Goal: Complete application form: Complete application form

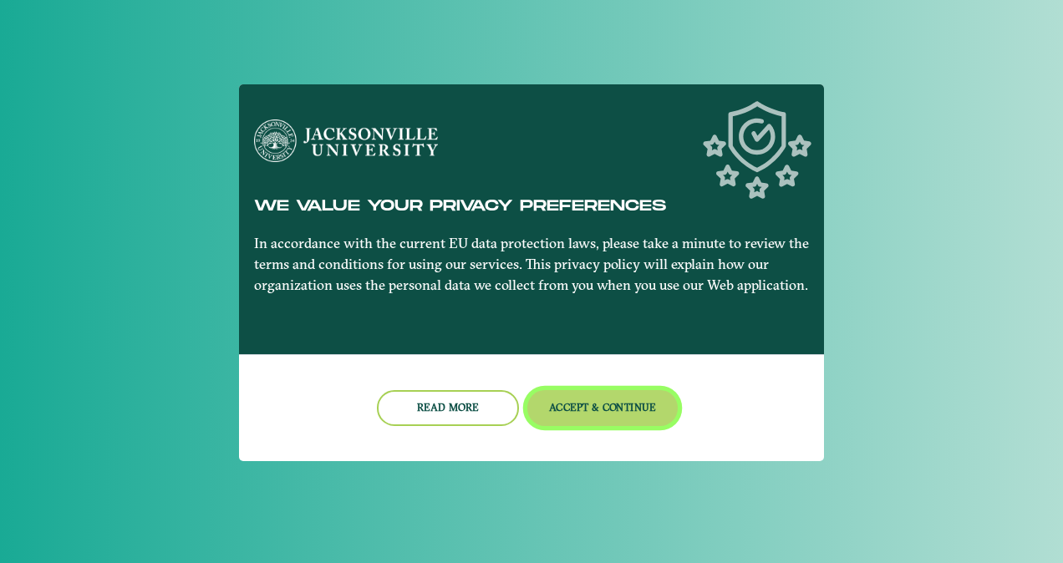
click at [565, 414] on button "Accept & Continue" at bounding box center [602, 408] width 151 height 36
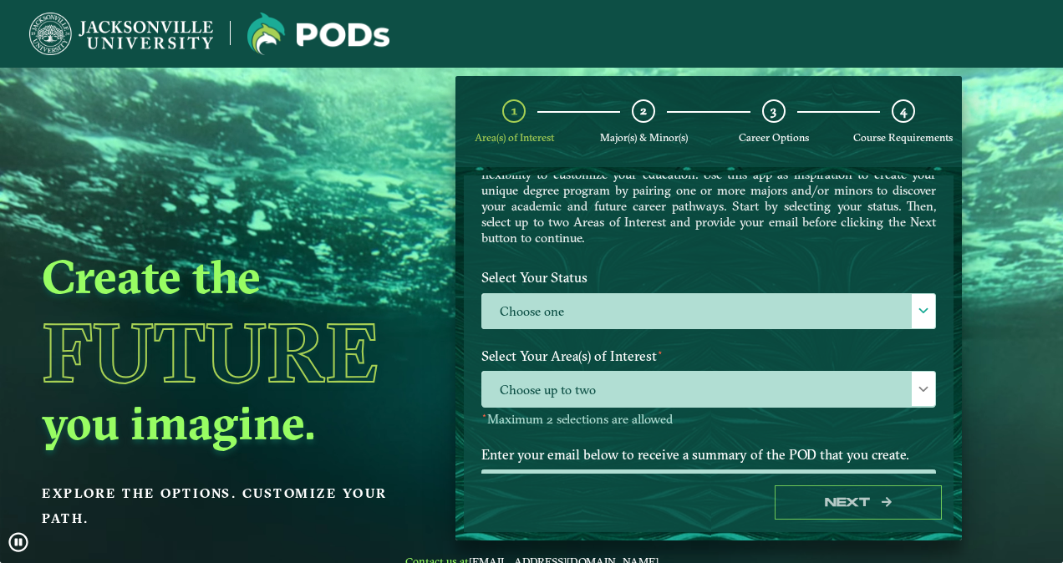
scroll to position [89, 0]
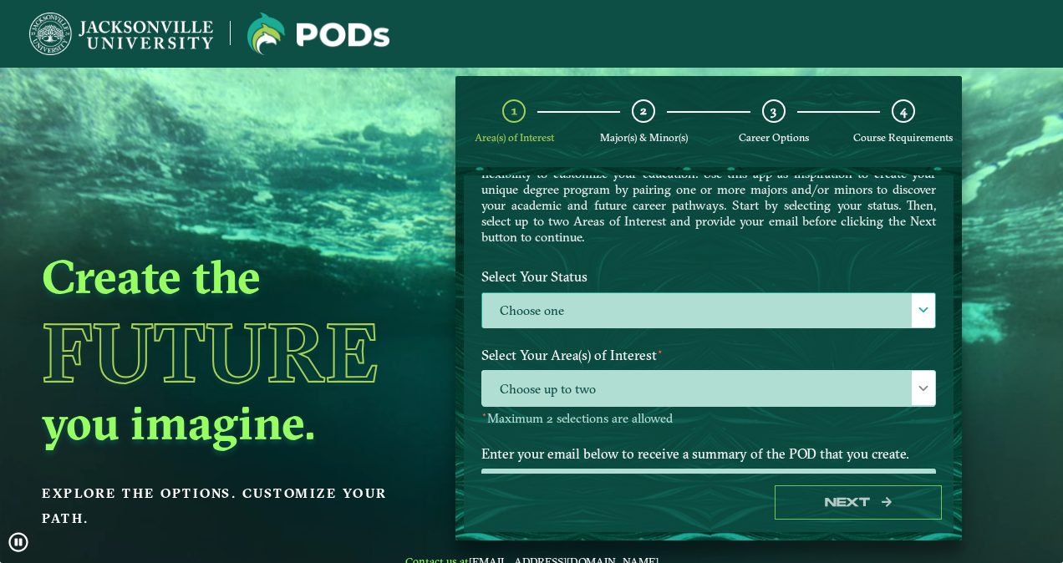
click at [632, 308] on label "Choose one" at bounding box center [708, 311] width 453 height 36
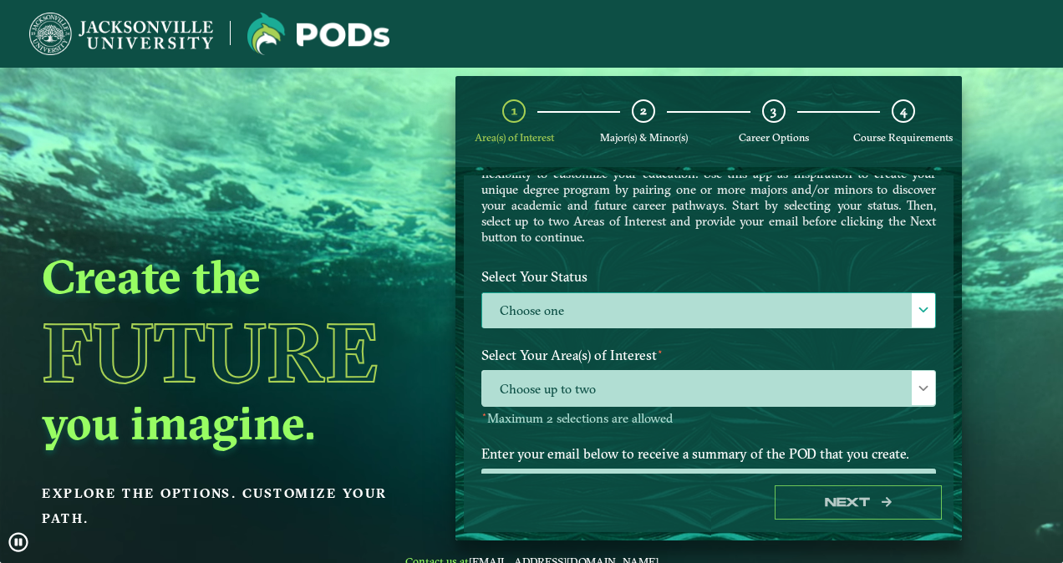
scroll to position [9, 73]
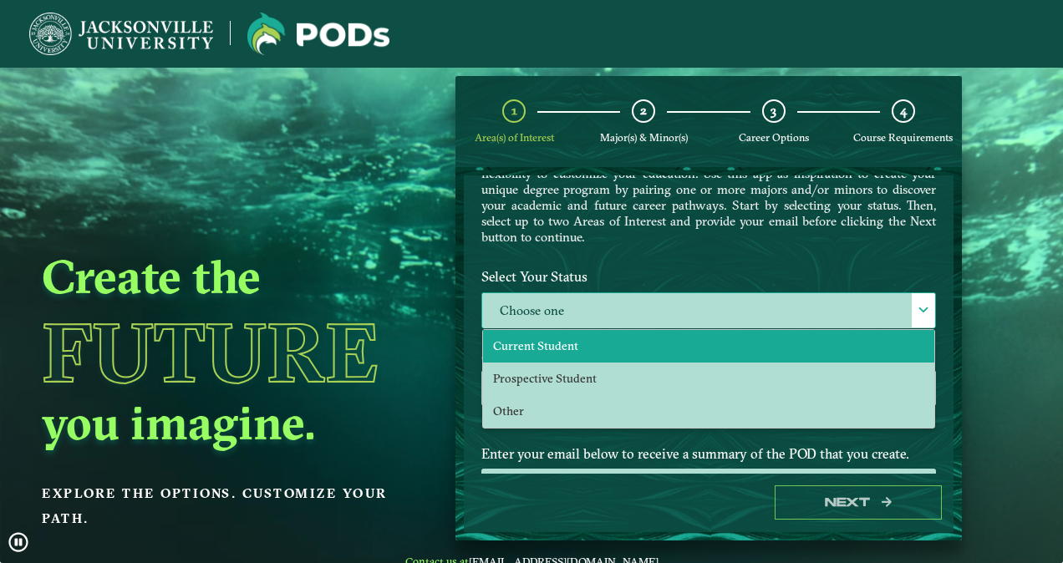
click at [598, 340] on li "Current Student" at bounding box center [708, 346] width 451 height 33
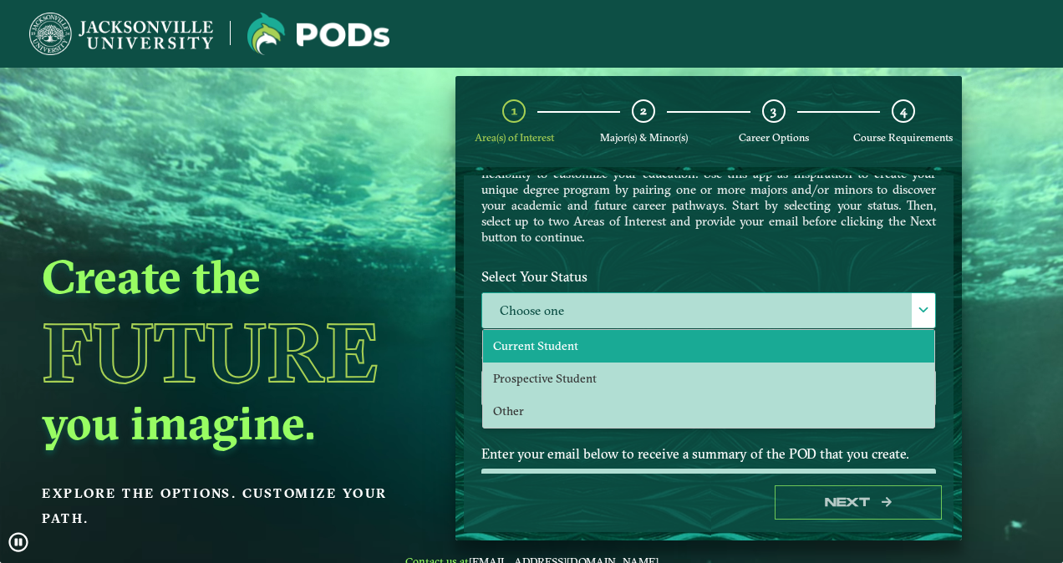
select select "[object Object]"
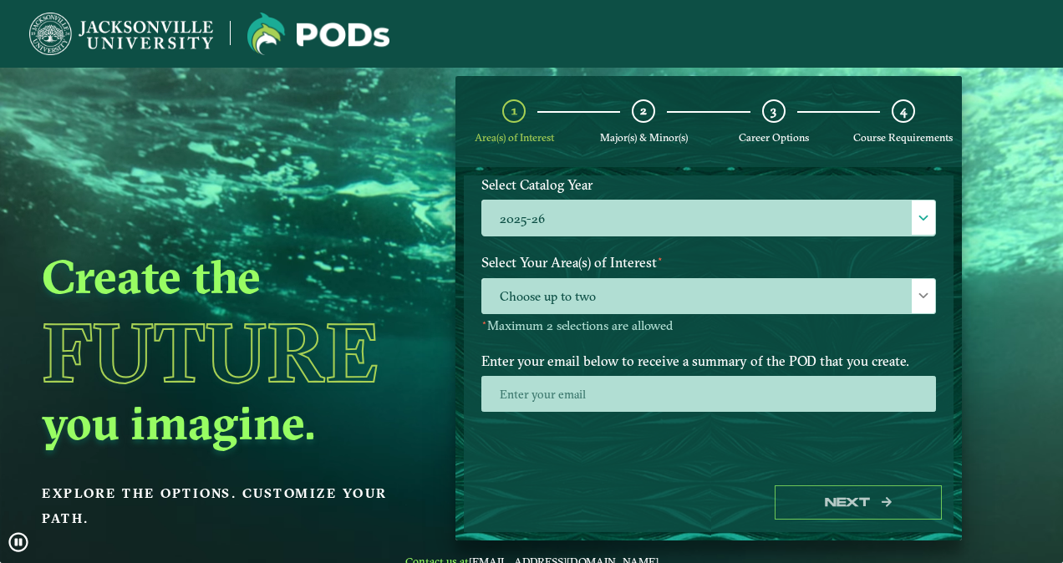
scroll to position [259, 0]
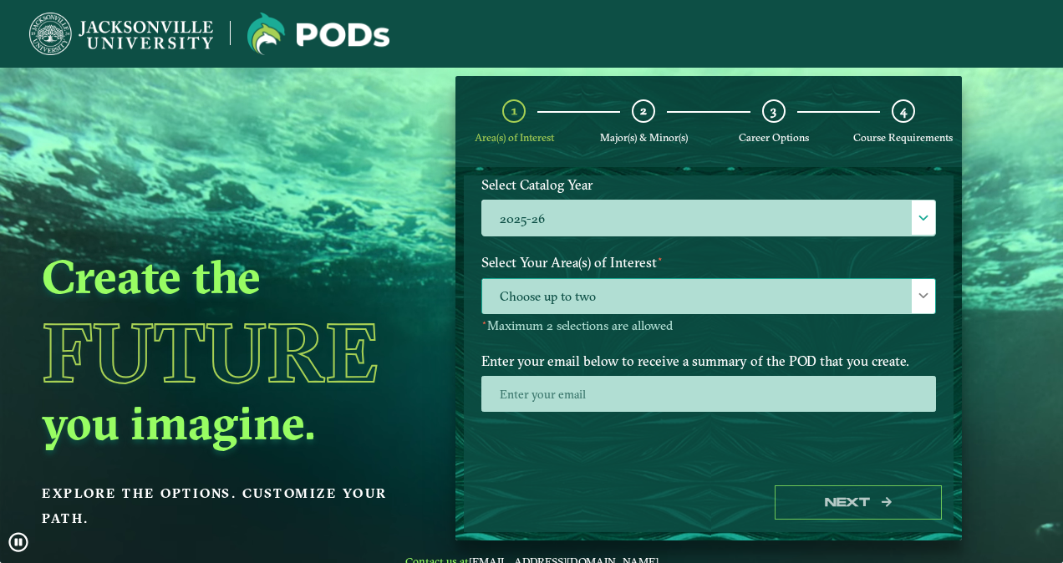
click at [614, 302] on span "Choose up to two" at bounding box center [708, 297] width 453 height 36
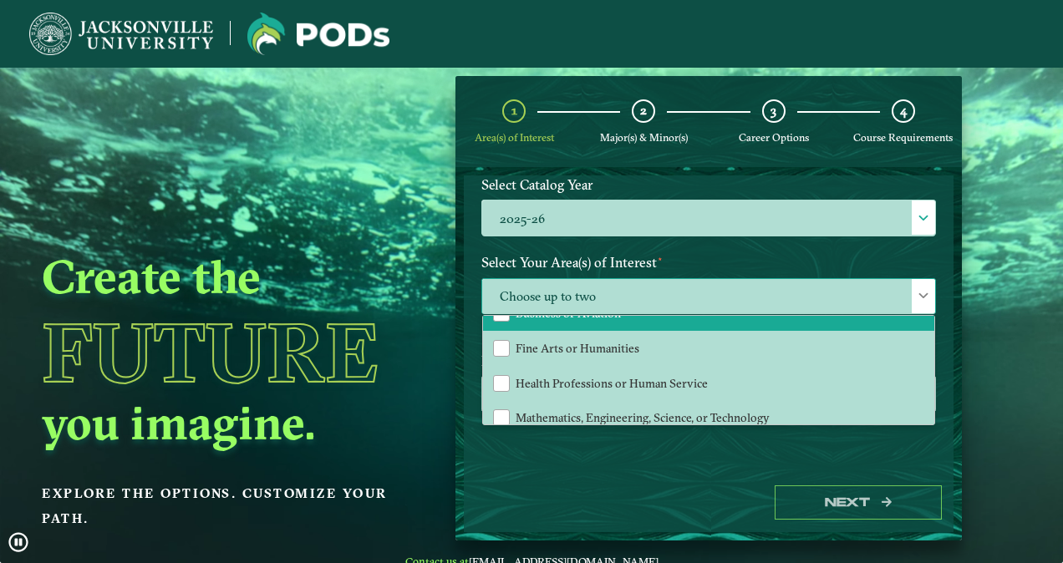
scroll to position [102, 0]
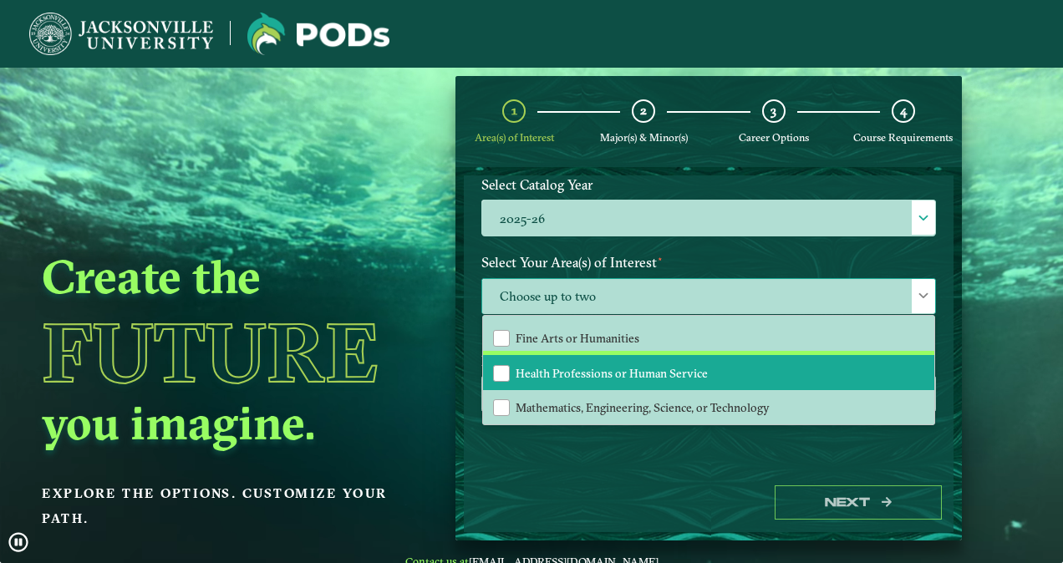
click at [558, 366] on span "Health Professions or Human Service" at bounding box center [612, 373] width 192 height 15
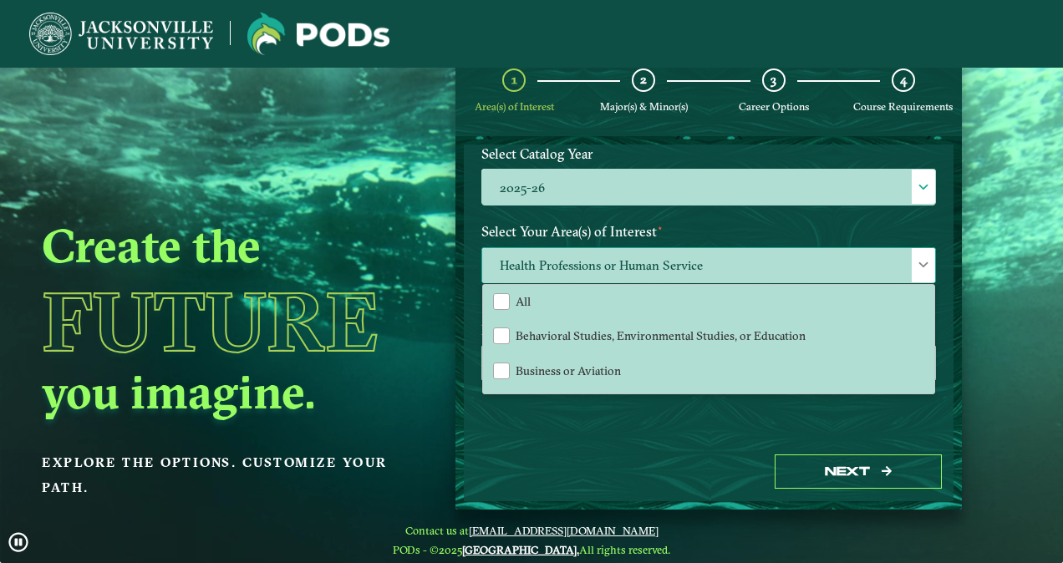
scroll to position [0, 0]
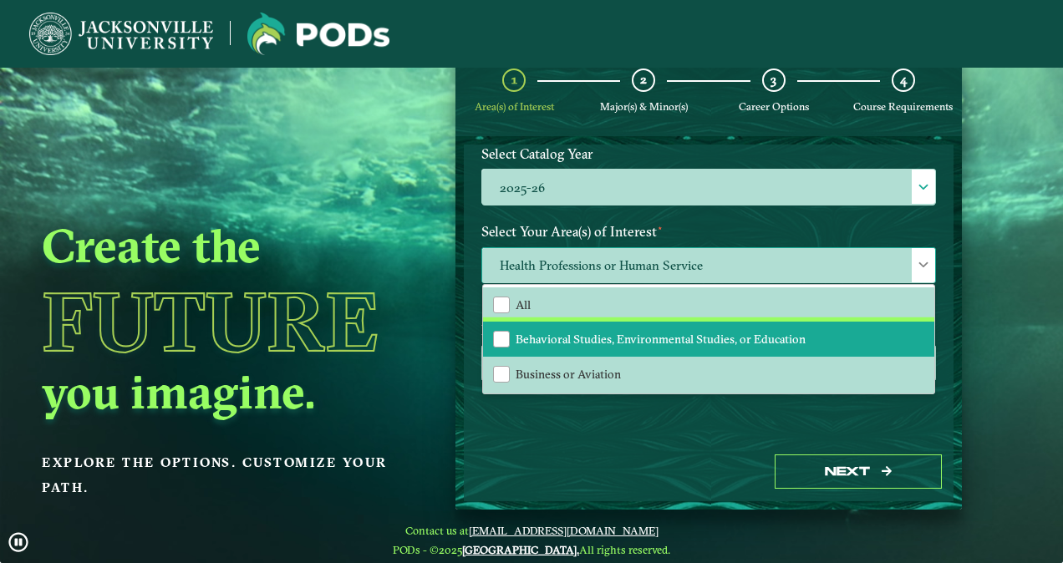
click at [587, 332] on span "Behavioral Studies, Environmental Studies, or Education" at bounding box center [661, 339] width 290 height 15
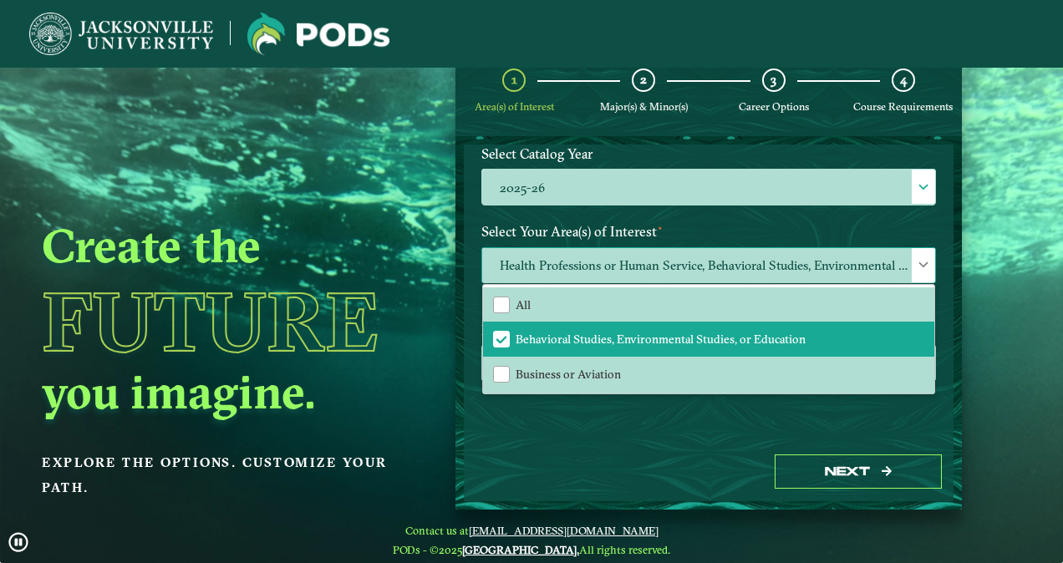
click at [918, 260] on span at bounding box center [924, 265] width 12 height 12
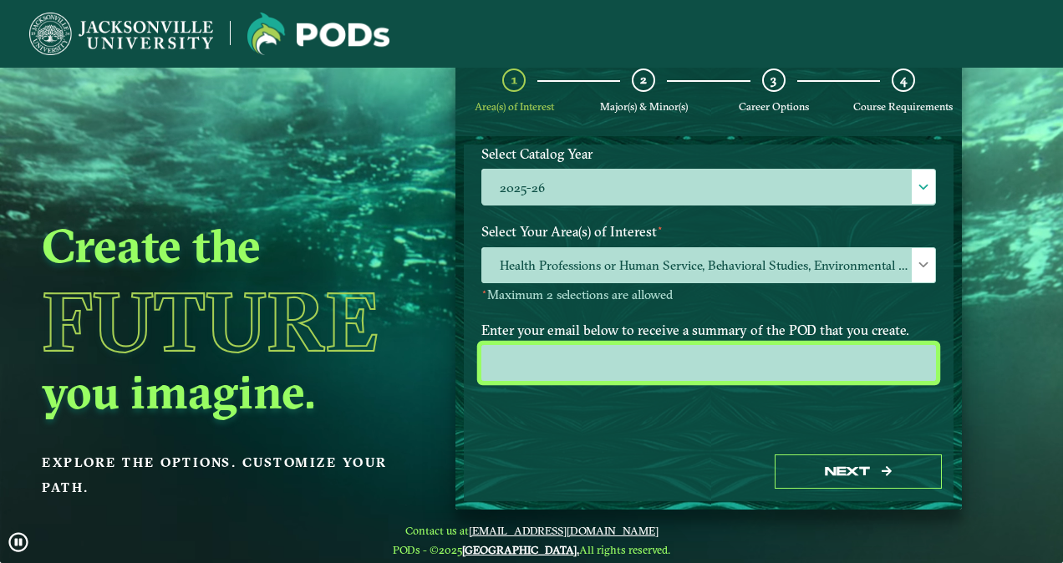
click at [721, 359] on input "email" at bounding box center [708, 363] width 455 height 36
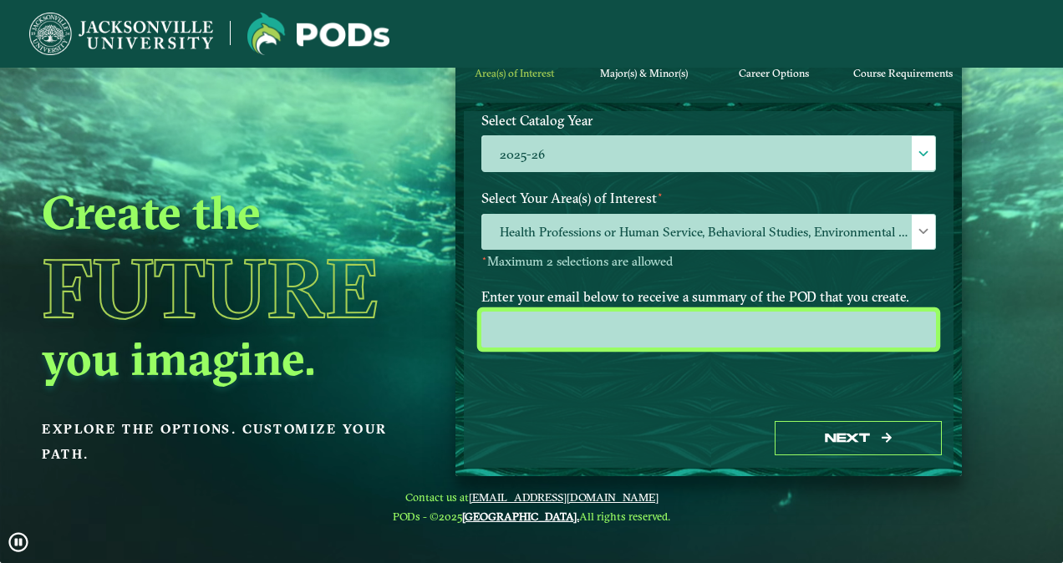
scroll to position [67, 0]
